Goal: Check status: Check status

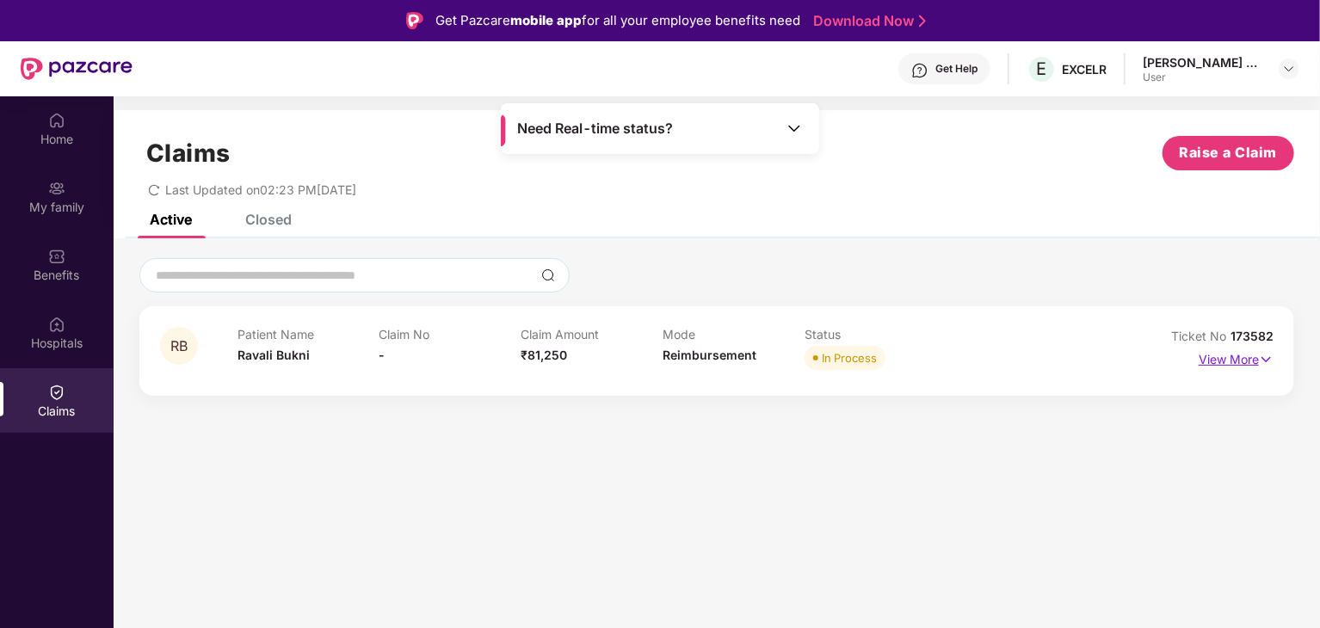
click at [1228, 352] on p "View More" at bounding box center [1236, 357] width 75 height 23
